Goal: Task Accomplishment & Management: Manage account settings

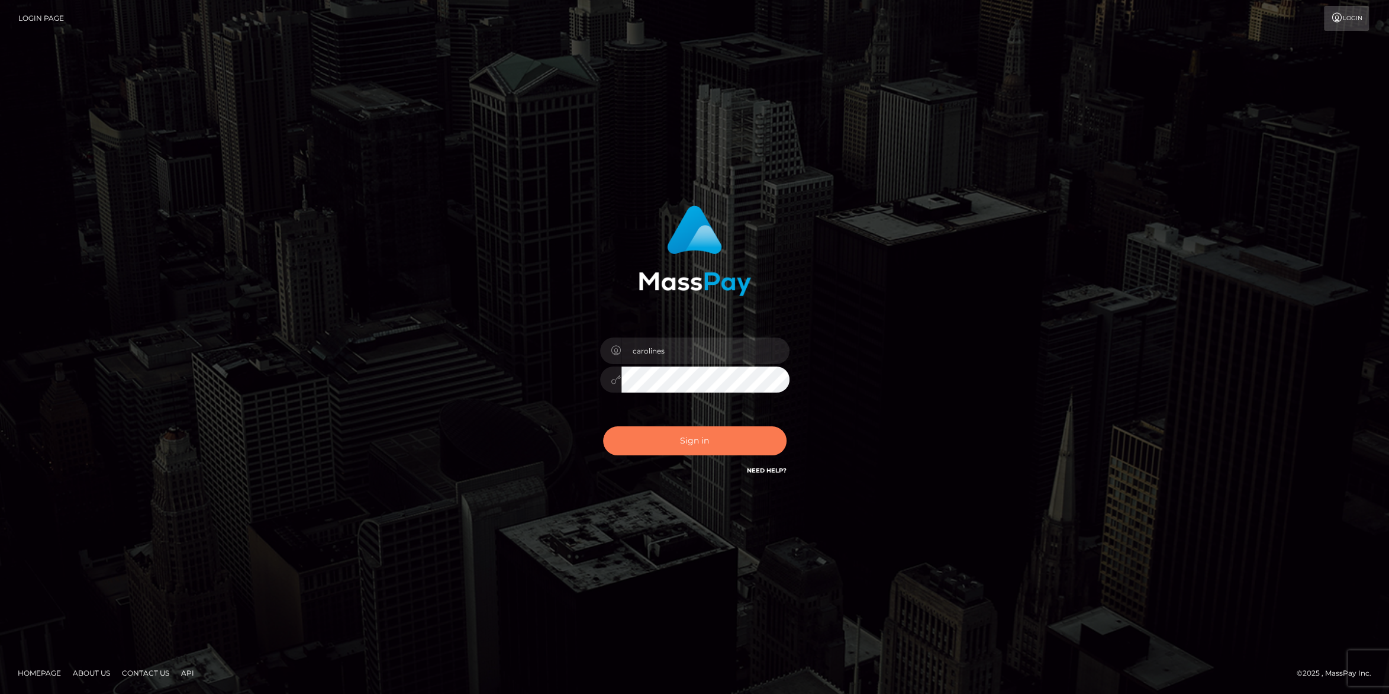
click at [684, 437] on button "Sign in" at bounding box center [695, 440] width 184 height 29
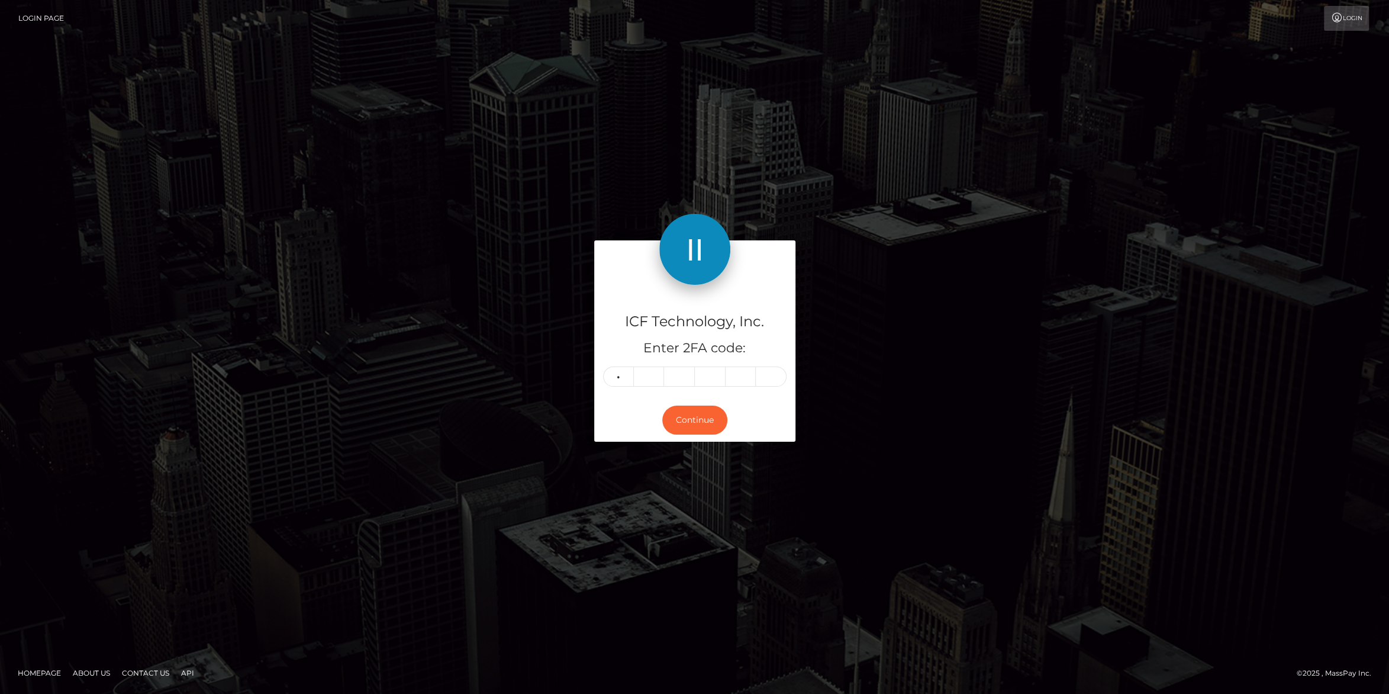
type input "6"
type input "2"
type input "1"
type input "9"
type input "5"
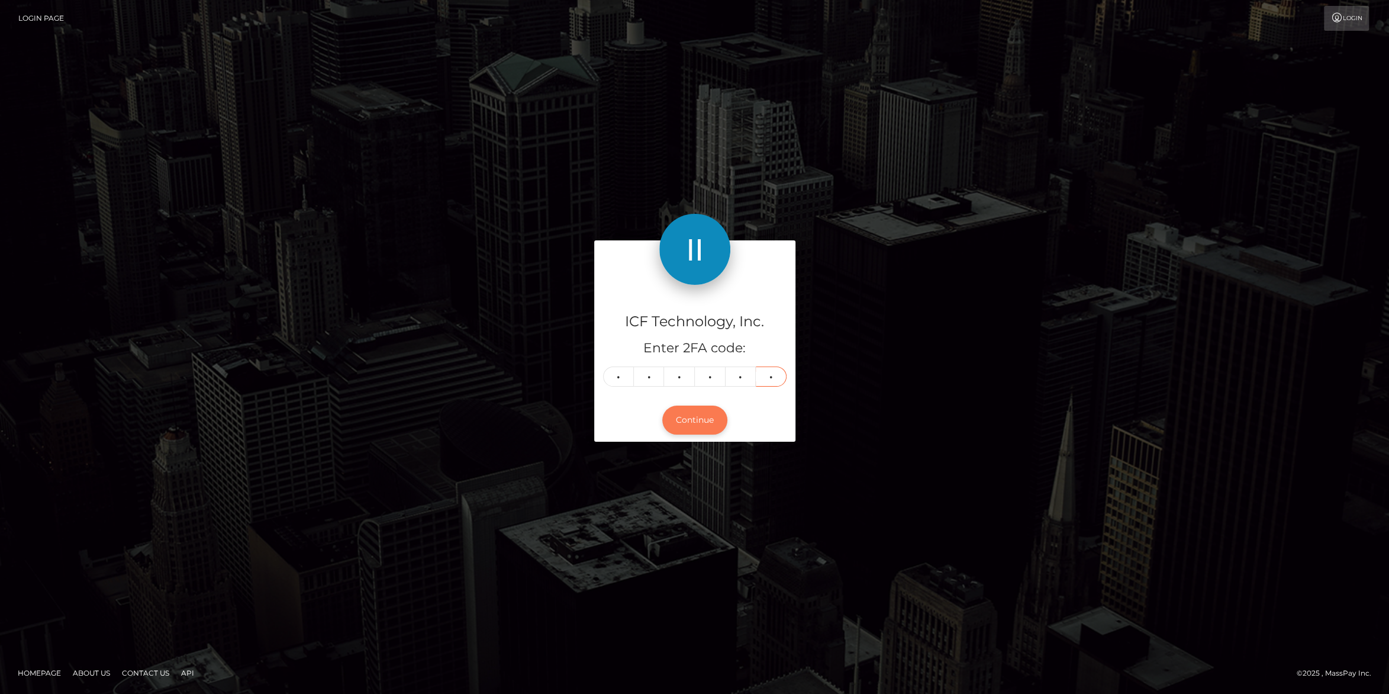
type input "1"
click at [695, 417] on button "Continue" at bounding box center [694, 419] width 65 height 29
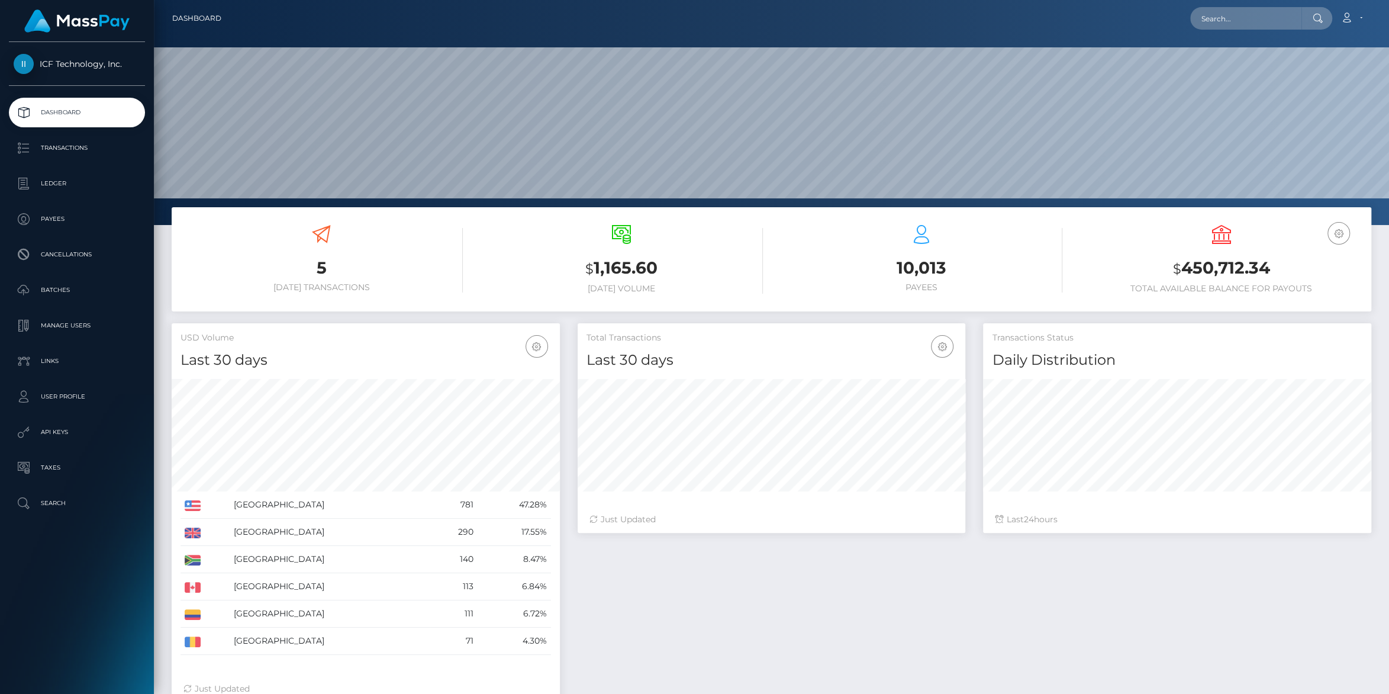
scroll to position [209, 388]
click at [62, 181] on p "Ledger" at bounding box center [77, 184] width 127 height 18
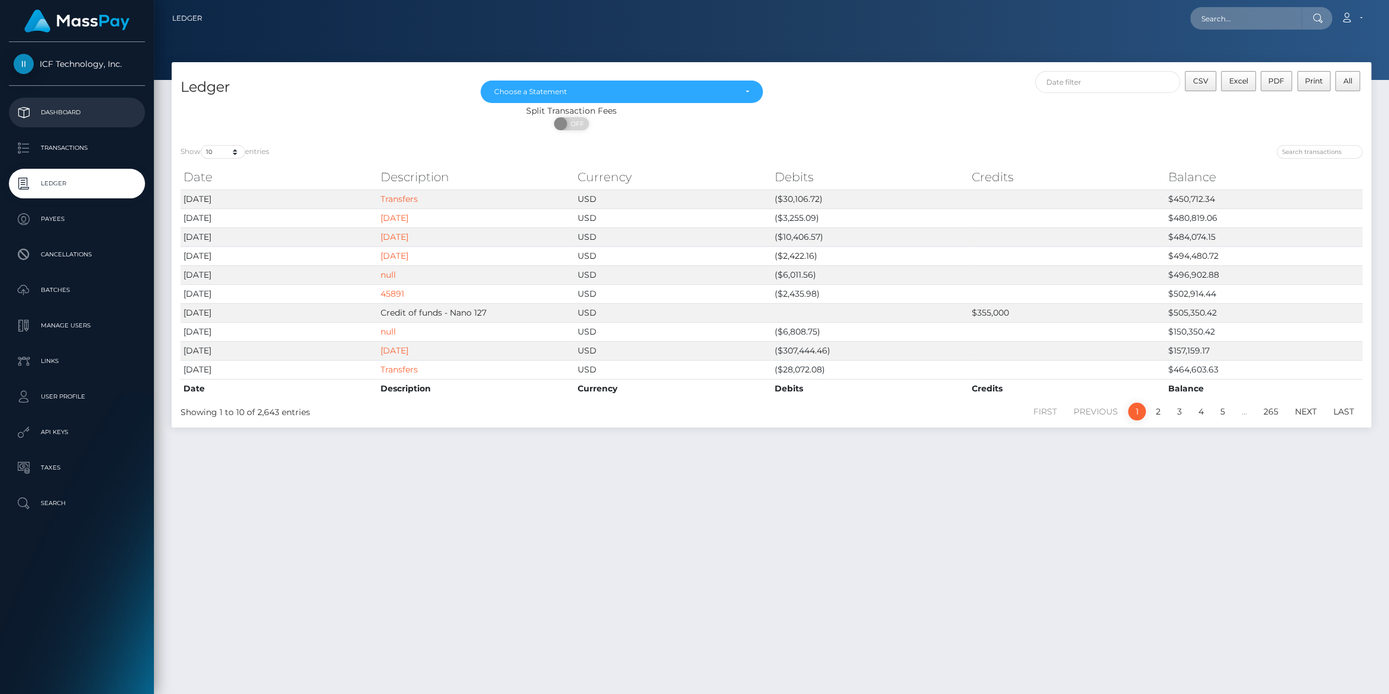
click at [60, 109] on p "Dashboard" at bounding box center [77, 113] width 127 height 18
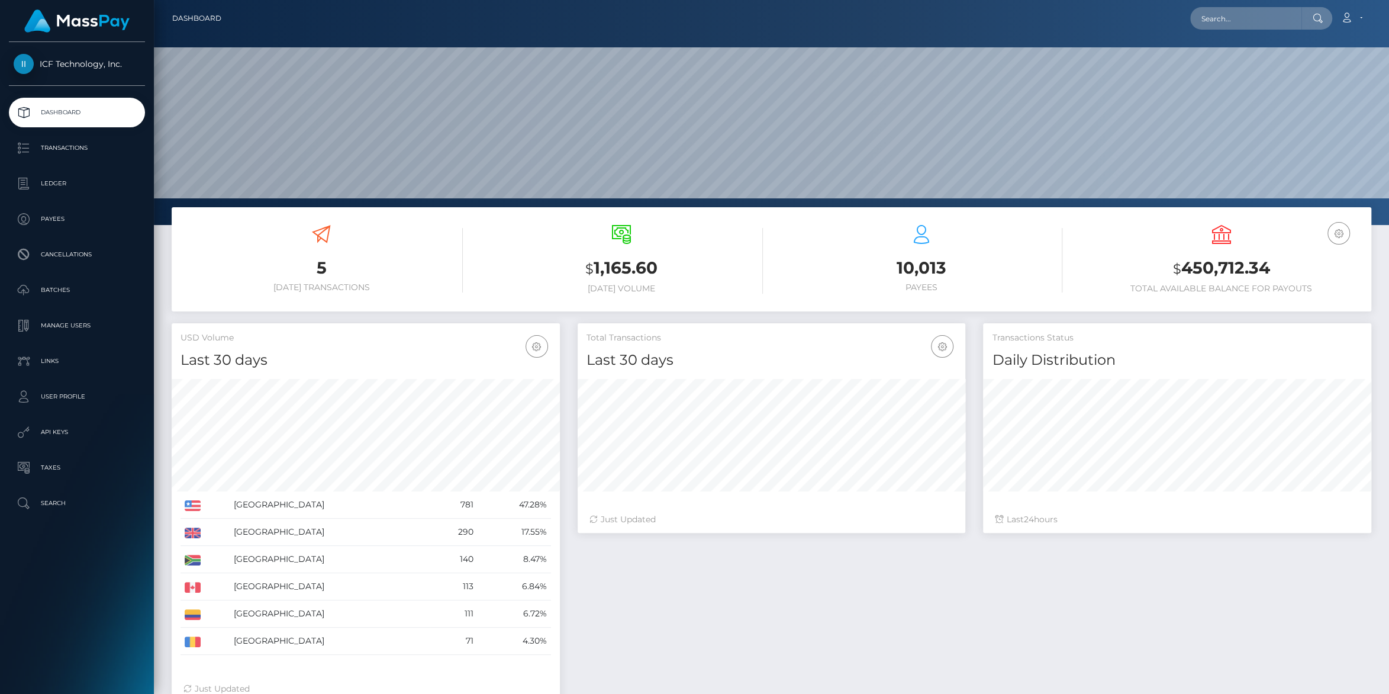
scroll to position [209, 388]
click at [49, 186] on p "Ledger" at bounding box center [77, 184] width 127 height 18
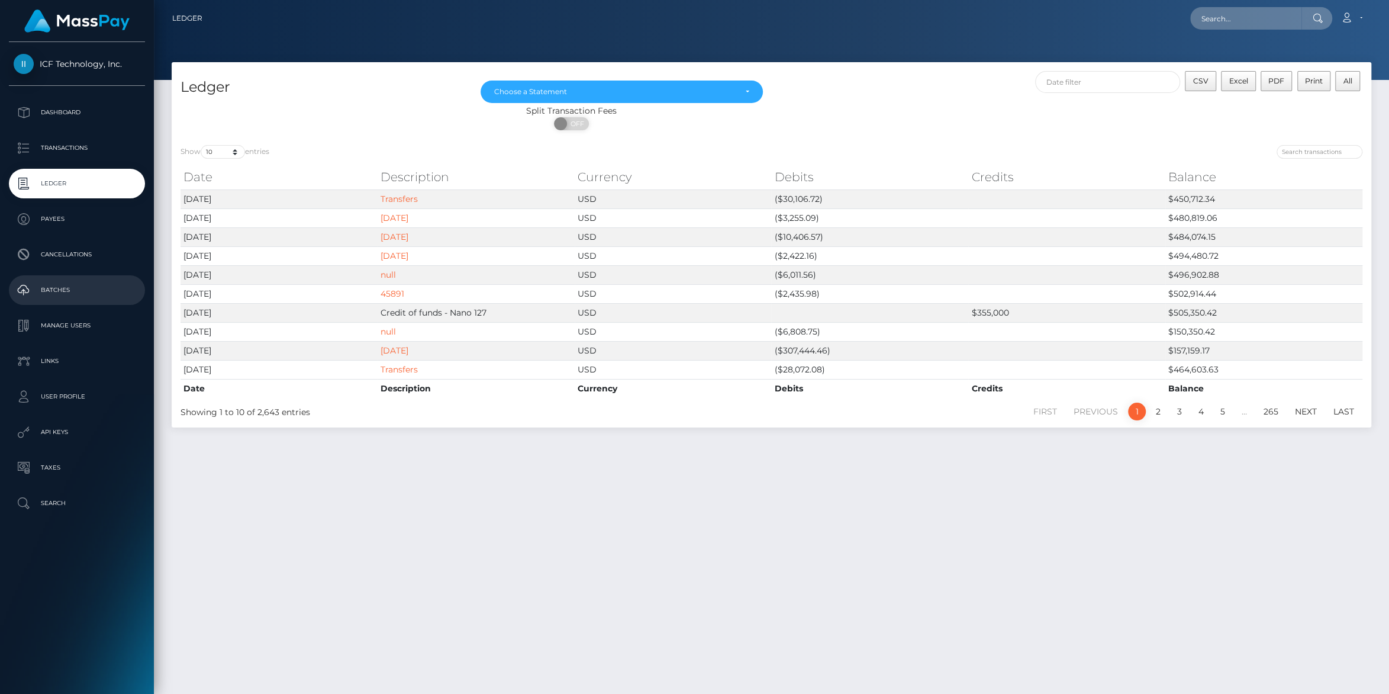
click at [39, 284] on p "Batches" at bounding box center [77, 290] width 127 height 18
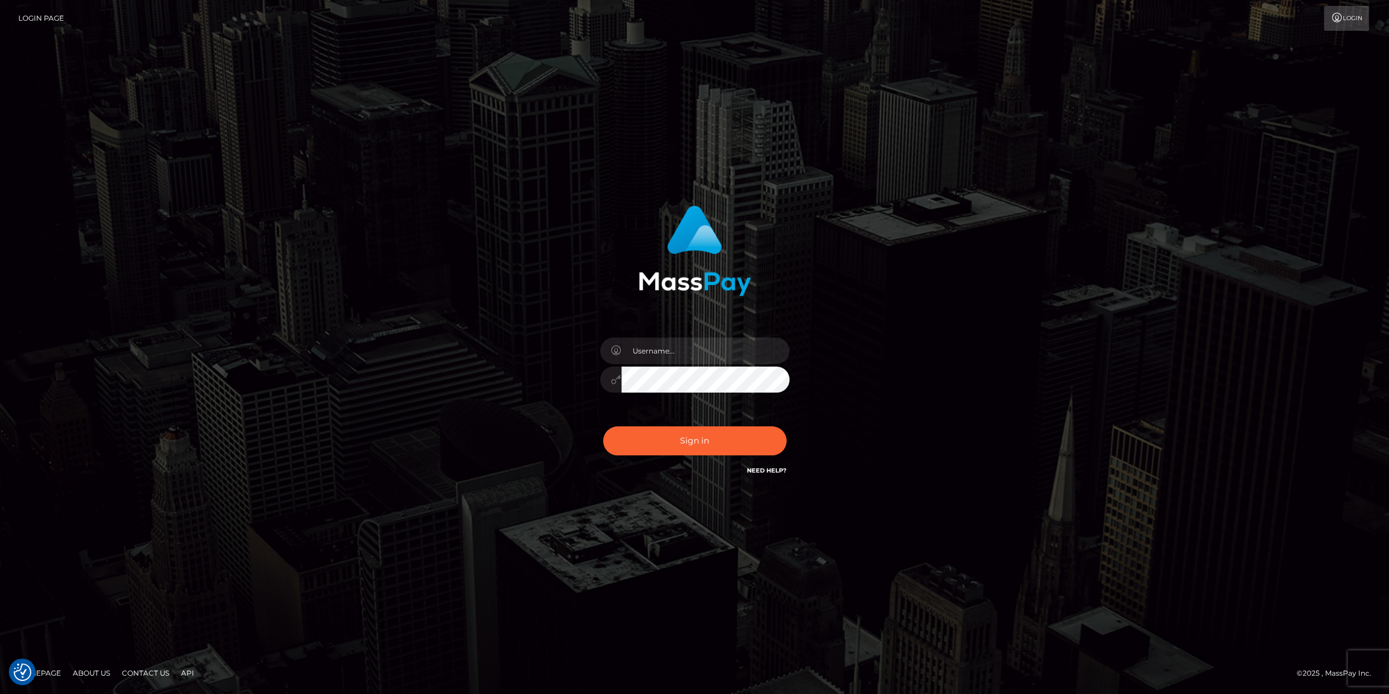
type input "carolines"
click at [720, 447] on button "Sign in" at bounding box center [695, 440] width 184 height 29
click at [684, 441] on button "Sign in" at bounding box center [695, 440] width 184 height 29
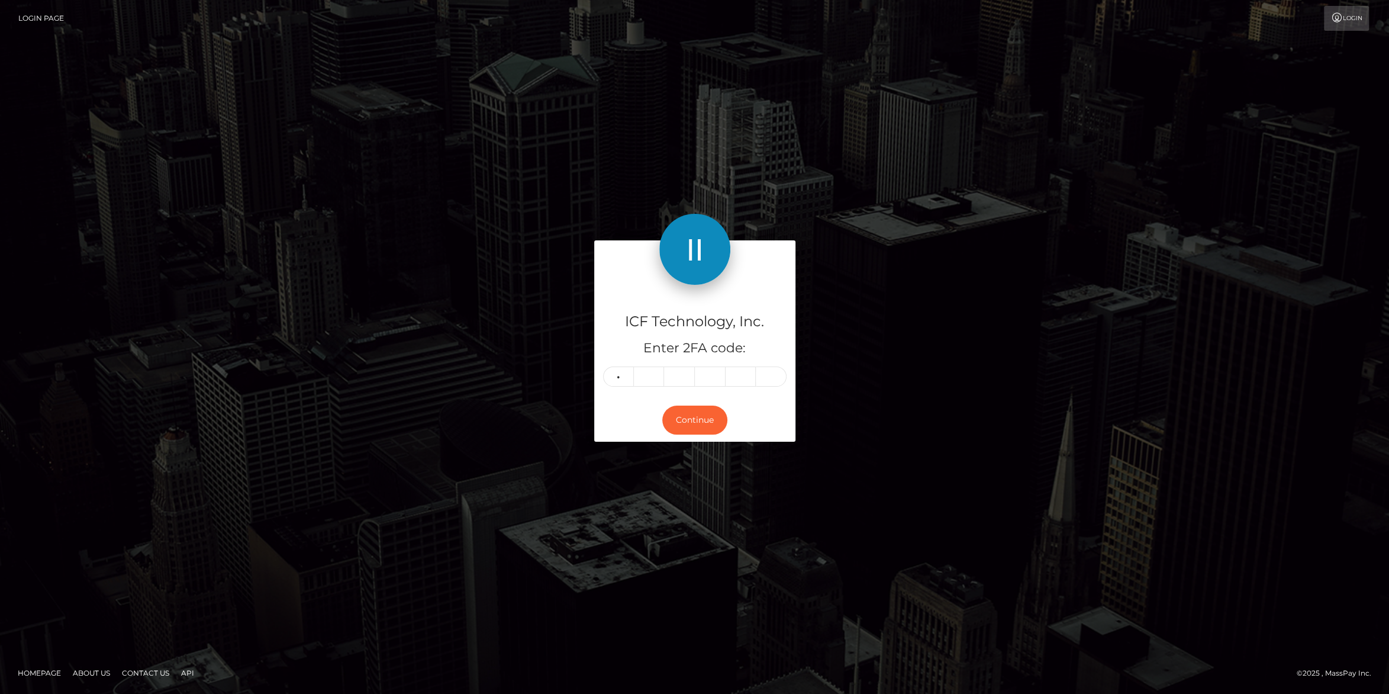
type input "1"
type input "9"
type input "7"
type input "5"
type input "3"
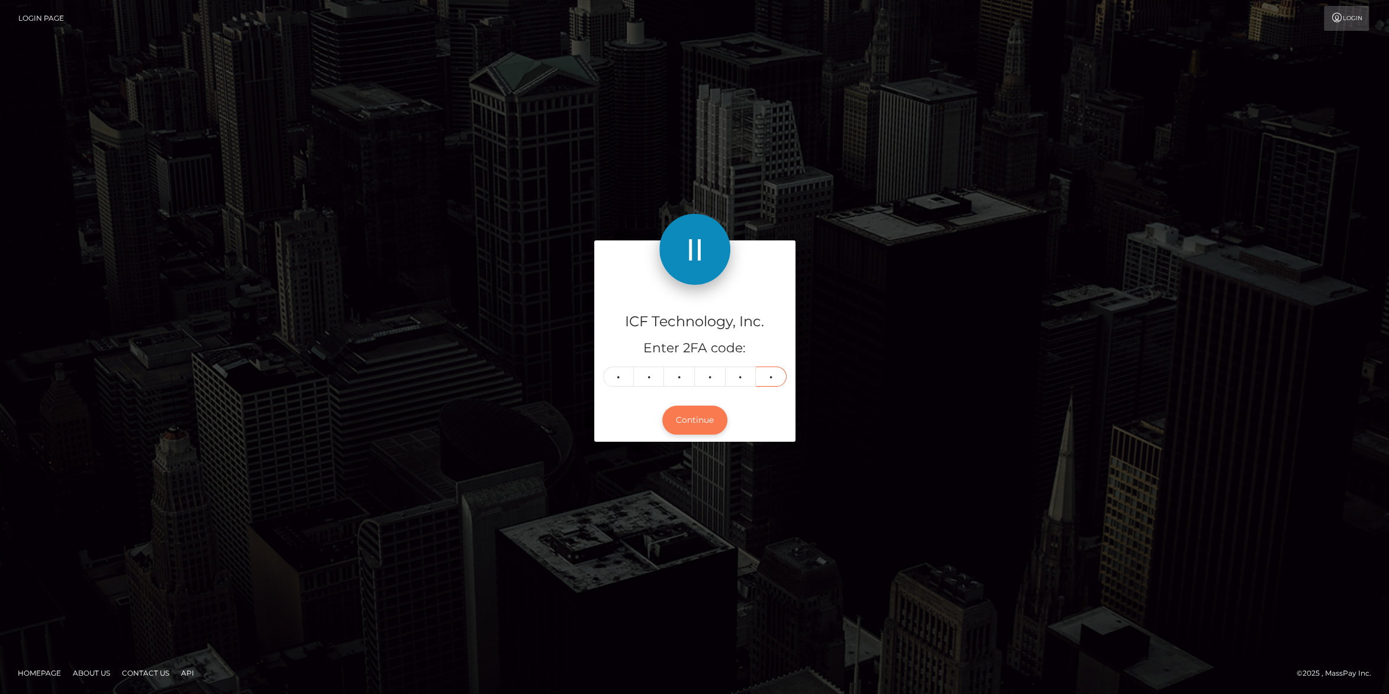
type input "7"
click at [706, 420] on button "Continue" at bounding box center [694, 419] width 65 height 29
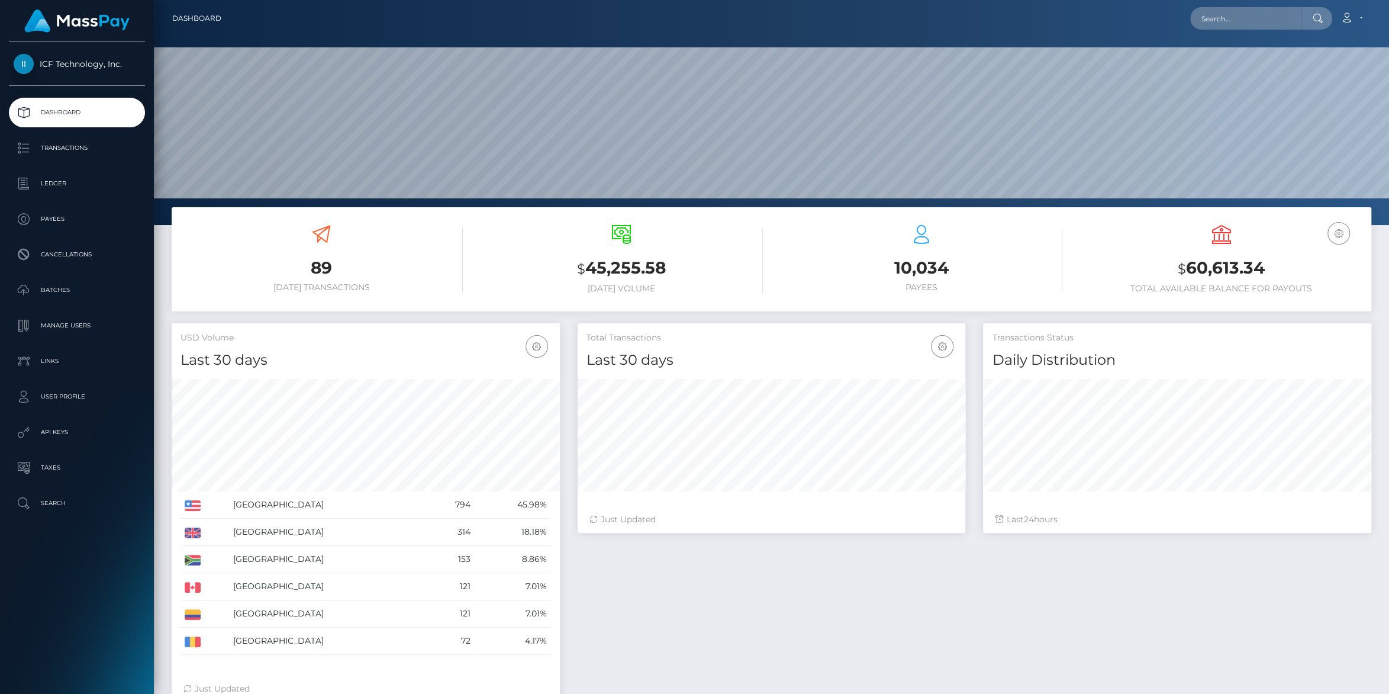
scroll to position [209, 388]
click at [60, 290] on p "Batches" at bounding box center [77, 290] width 127 height 18
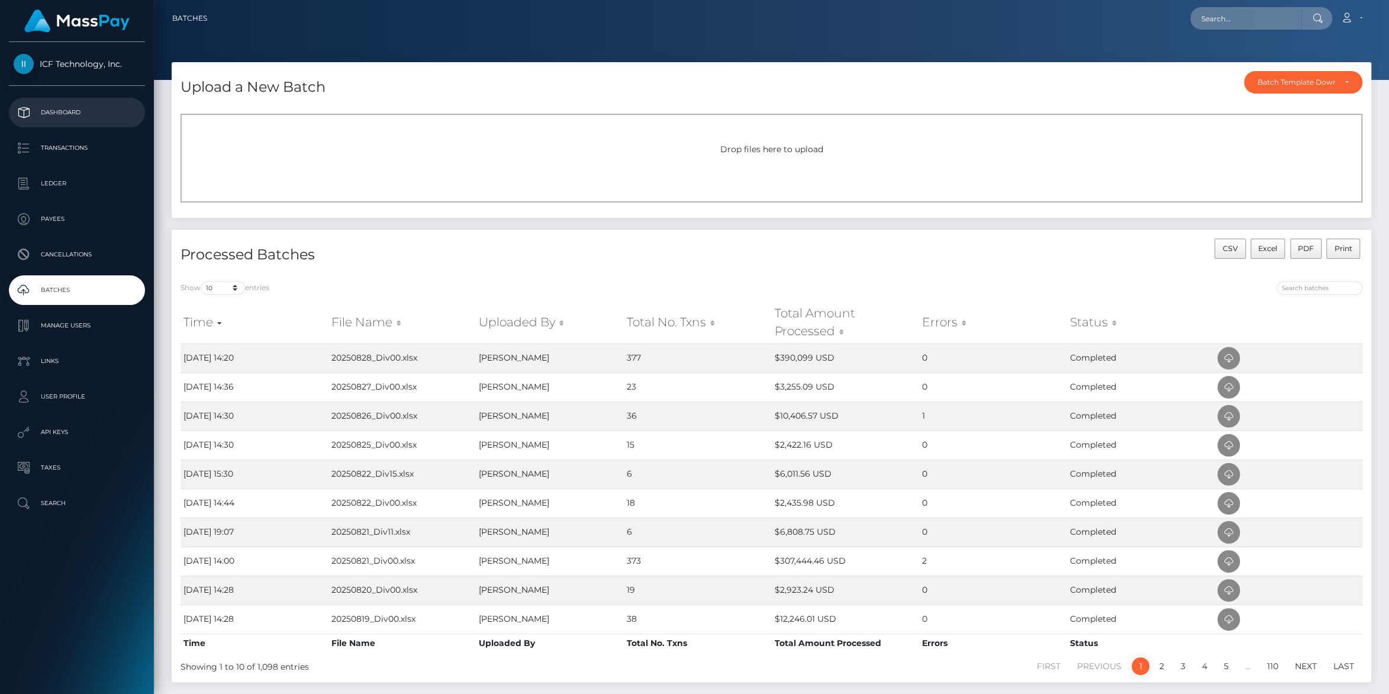
click at [56, 111] on p "Dashboard" at bounding box center [77, 113] width 127 height 18
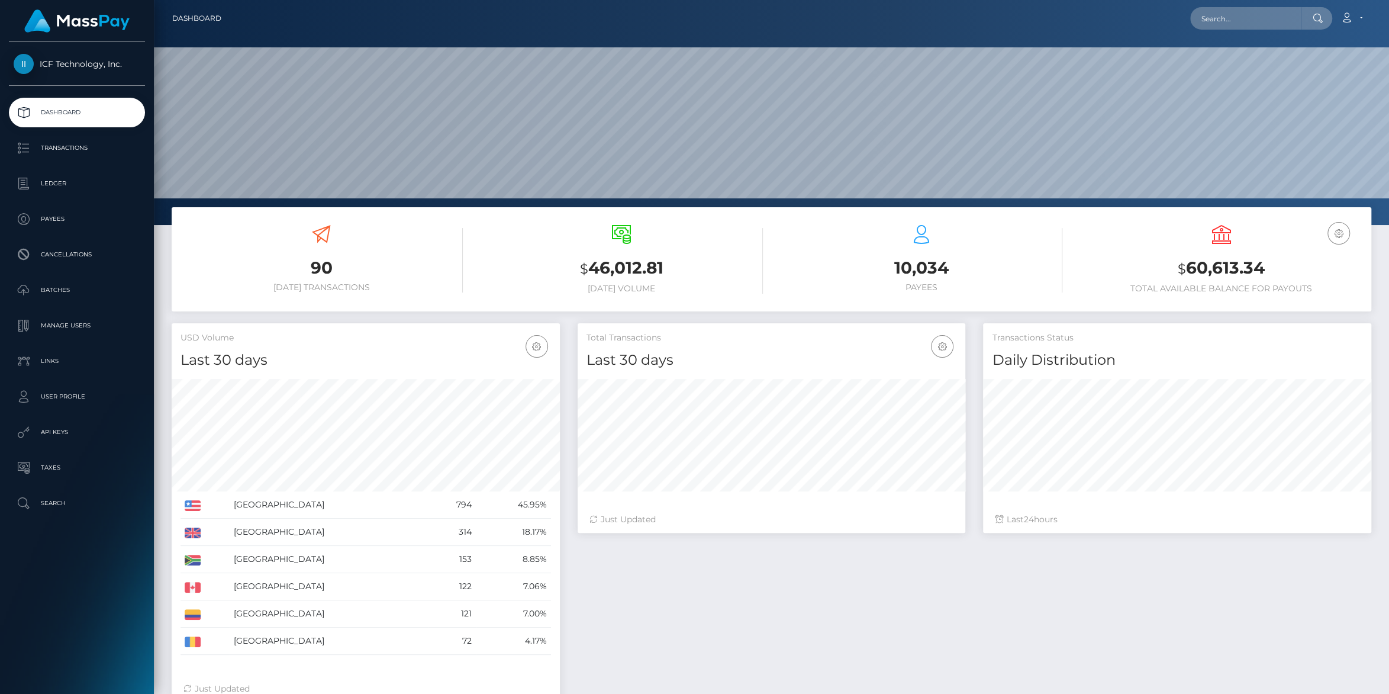
scroll to position [209, 388]
